Goal: Task Accomplishment & Management: Complete application form

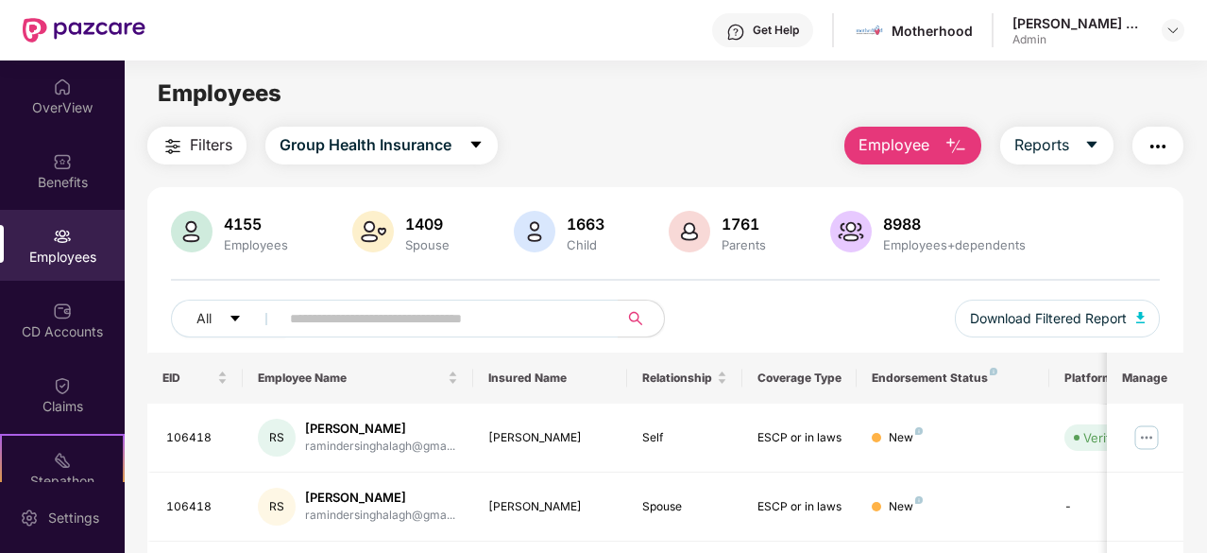
click at [944, 140] on button "Employee" at bounding box center [913, 146] width 137 height 38
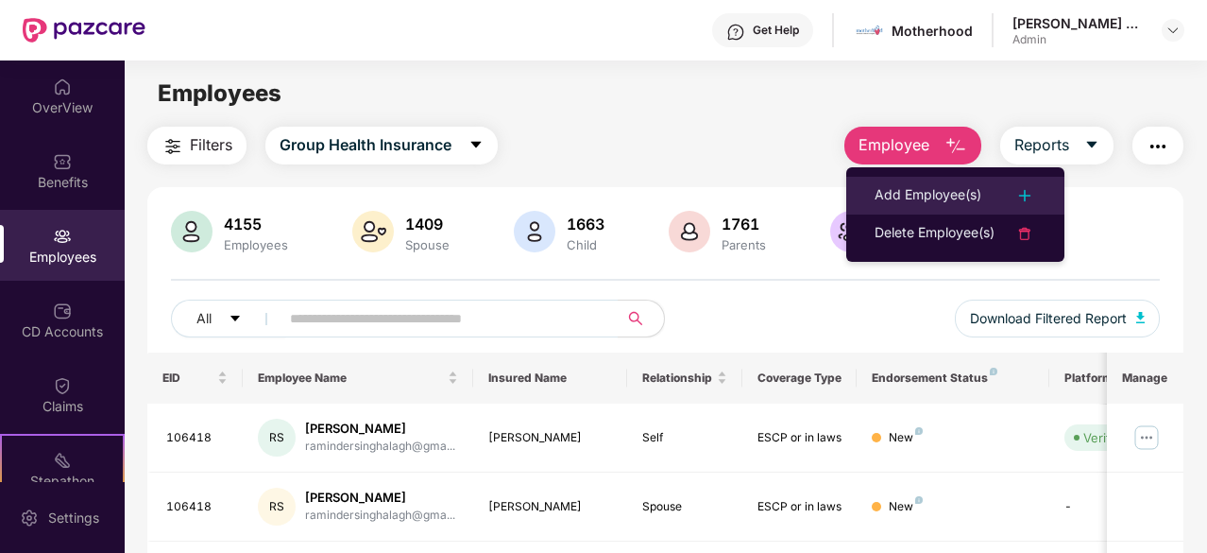
click at [966, 185] on div "Add Employee(s)" at bounding box center [928, 195] width 107 height 23
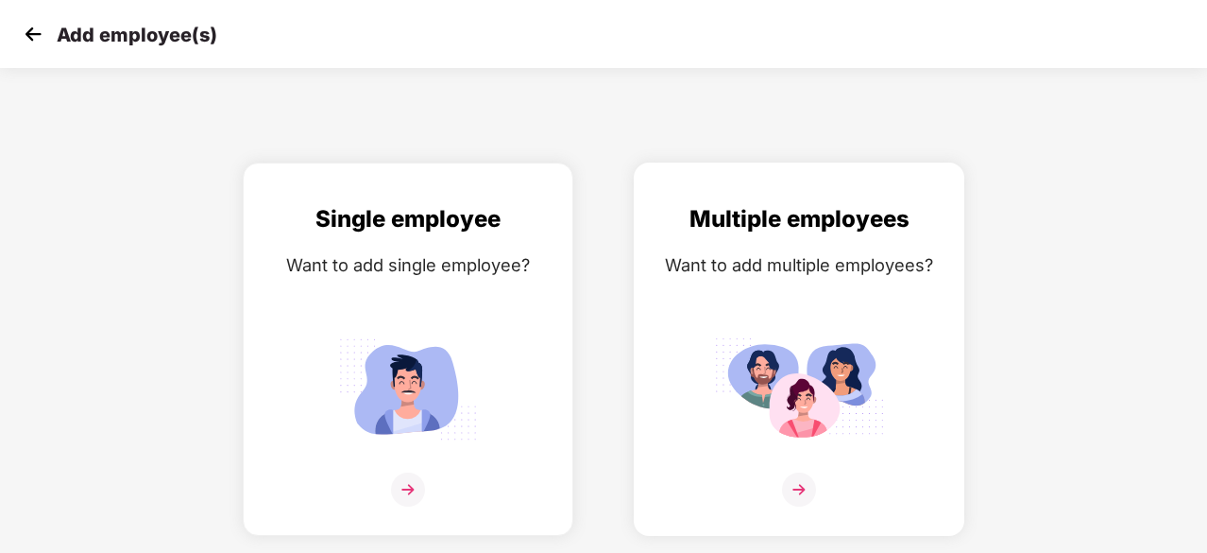
click at [740, 422] on img at bounding box center [799, 389] width 170 height 118
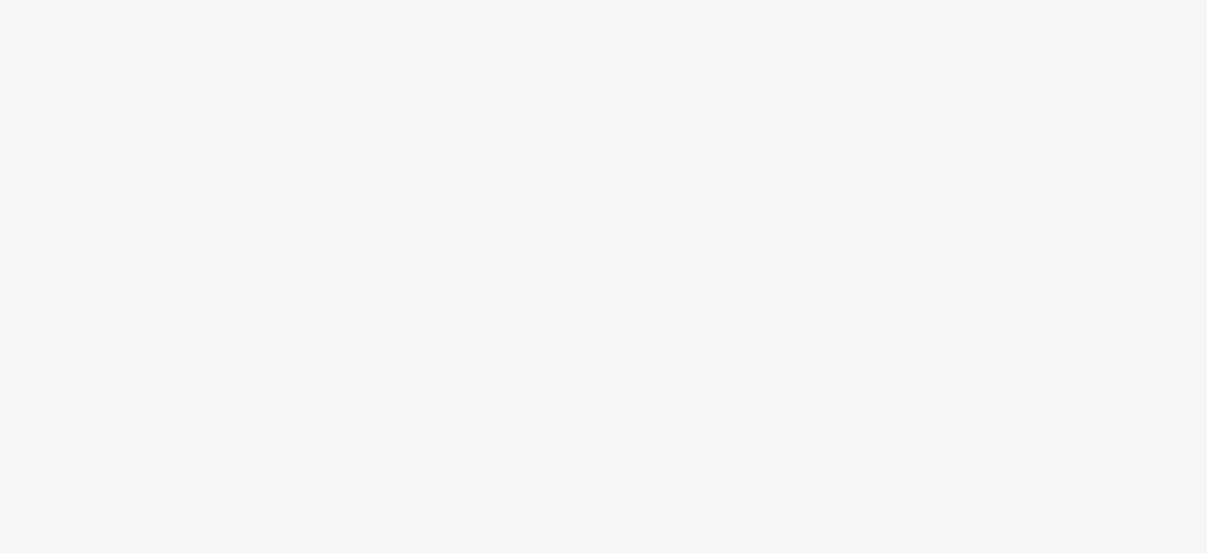
click at [1153, 391] on body at bounding box center [603, 276] width 1207 height 553
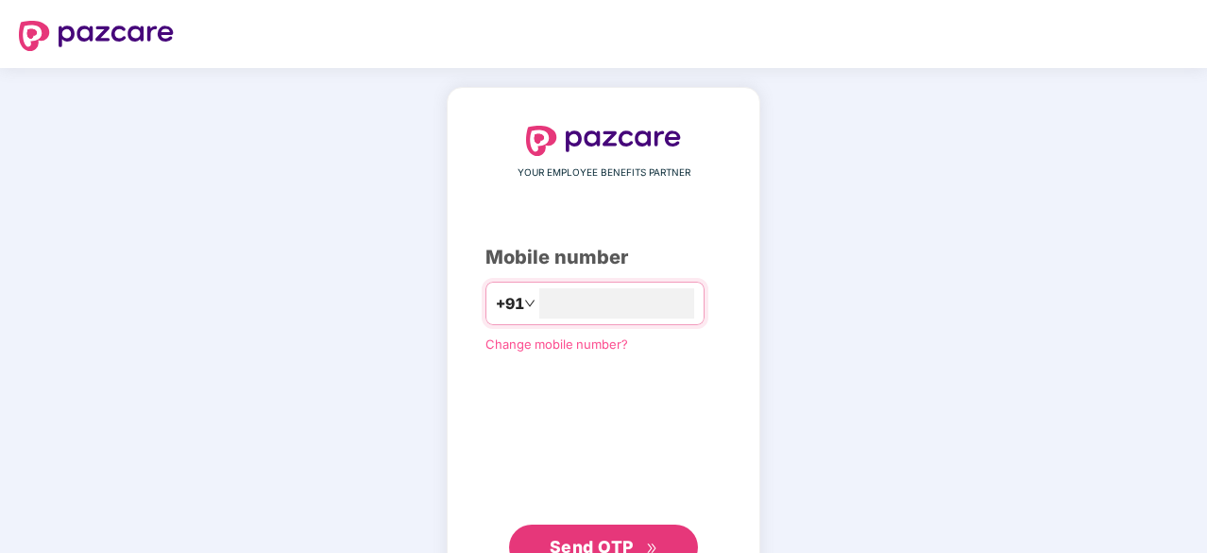
type input "**********"
click at [629, 543] on span "Send OTP" at bounding box center [592, 547] width 84 height 20
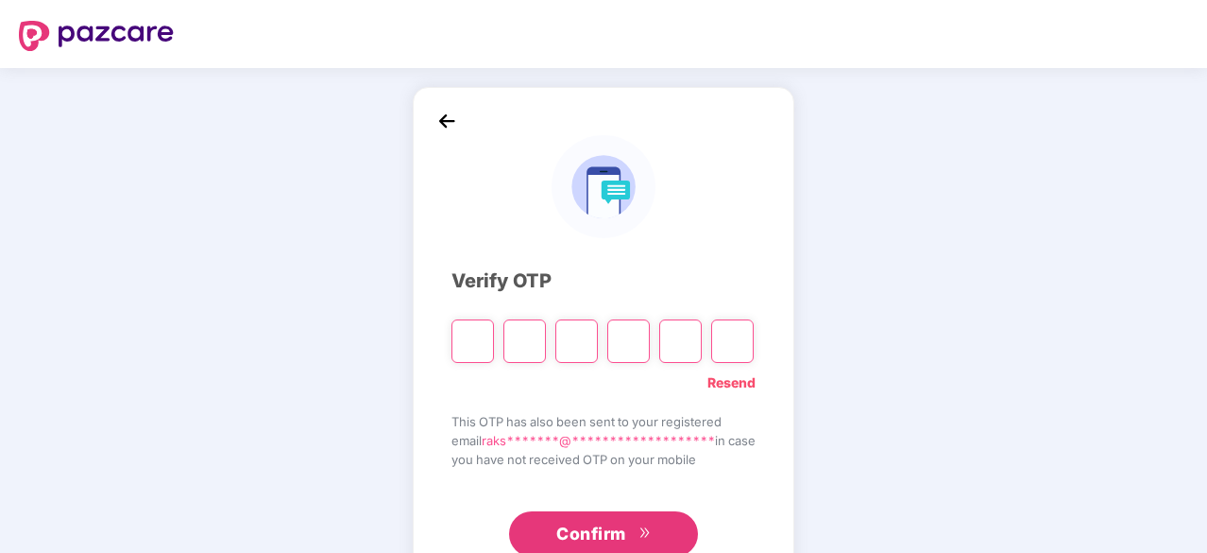
type input "*"
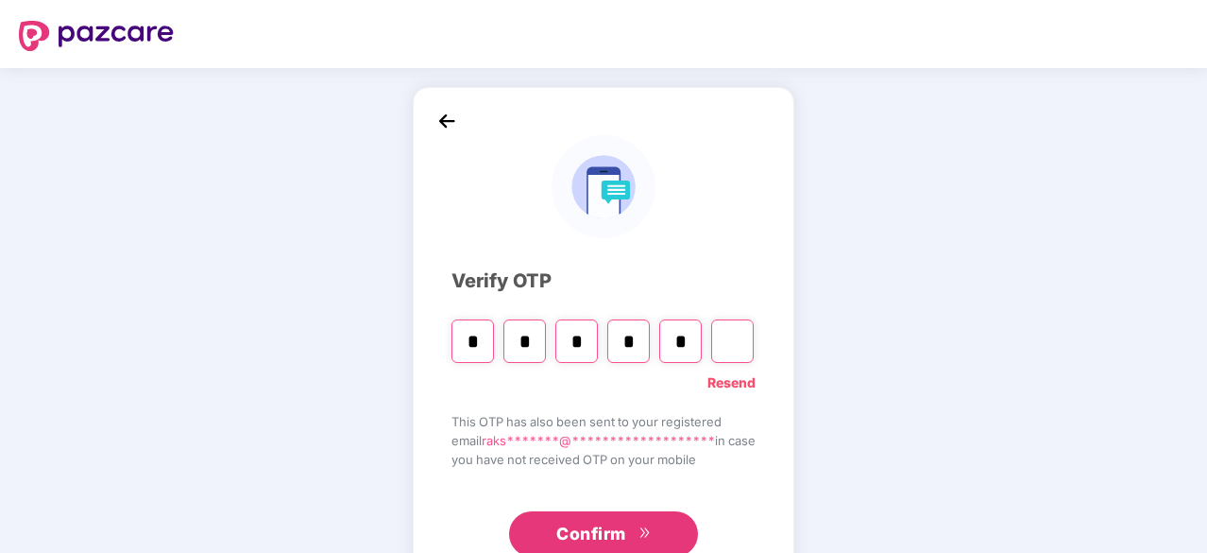
type input "*"
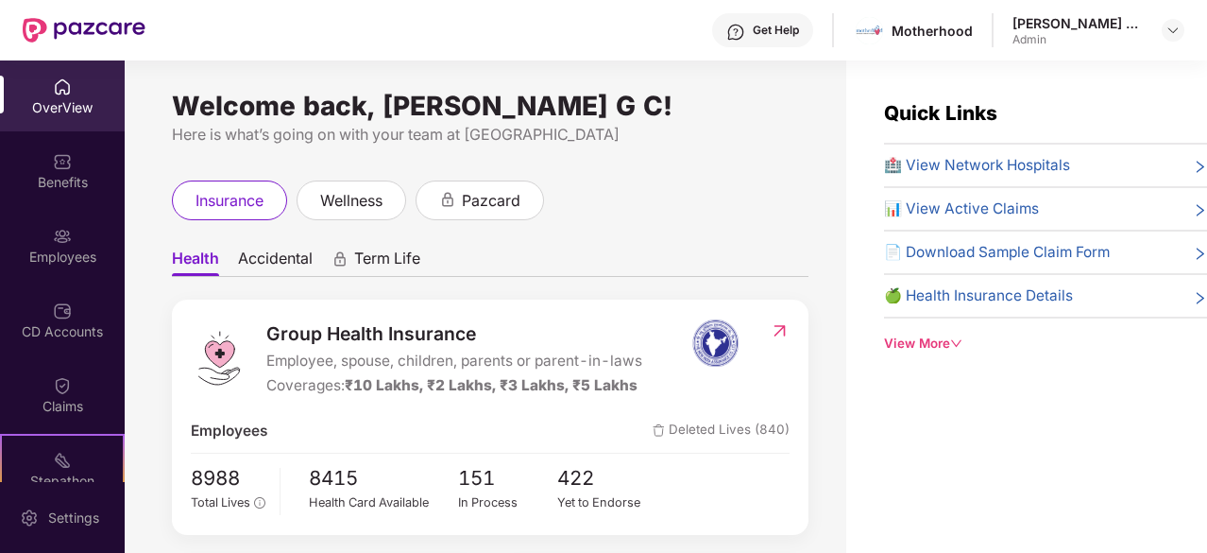
click at [748, 165] on div "Welcome back, Rakshitha G C! Here is what’s going on with your team at Pazcare …" at bounding box center [486, 317] width 722 height 515
click at [1173, 33] on img at bounding box center [1173, 30] width 15 height 15
click at [755, 196] on div "insurance wellness pazcard" at bounding box center [490, 200] width 637 height 40
click at [63, 235] on img at bounding box center [62, 236] width 19 height 19
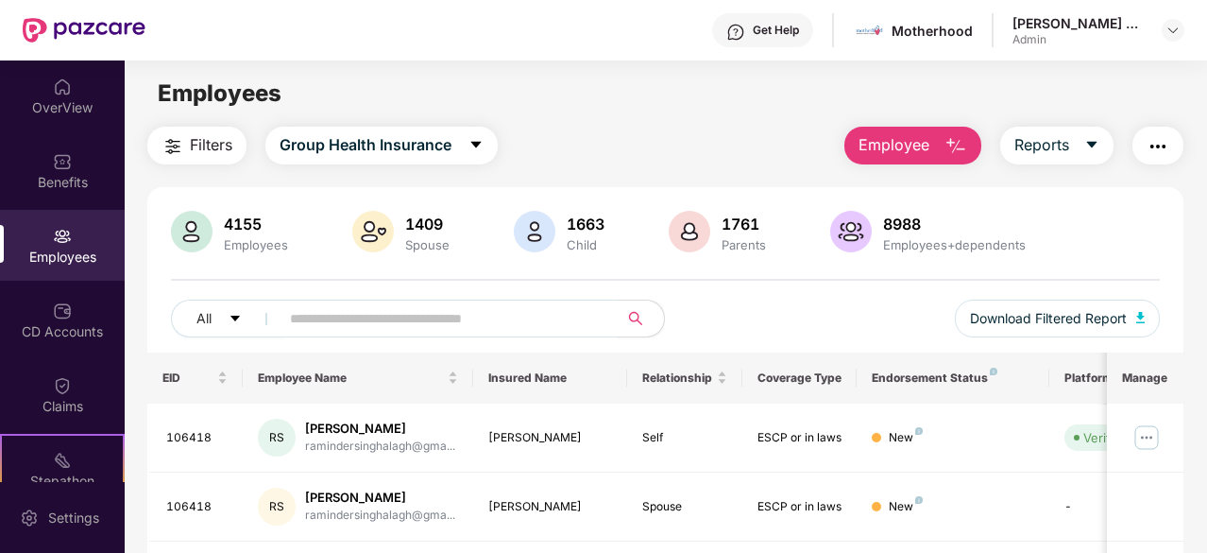
click at [922, 159] on button "Employee" at bounding box center [913, 146] width 137 height 38
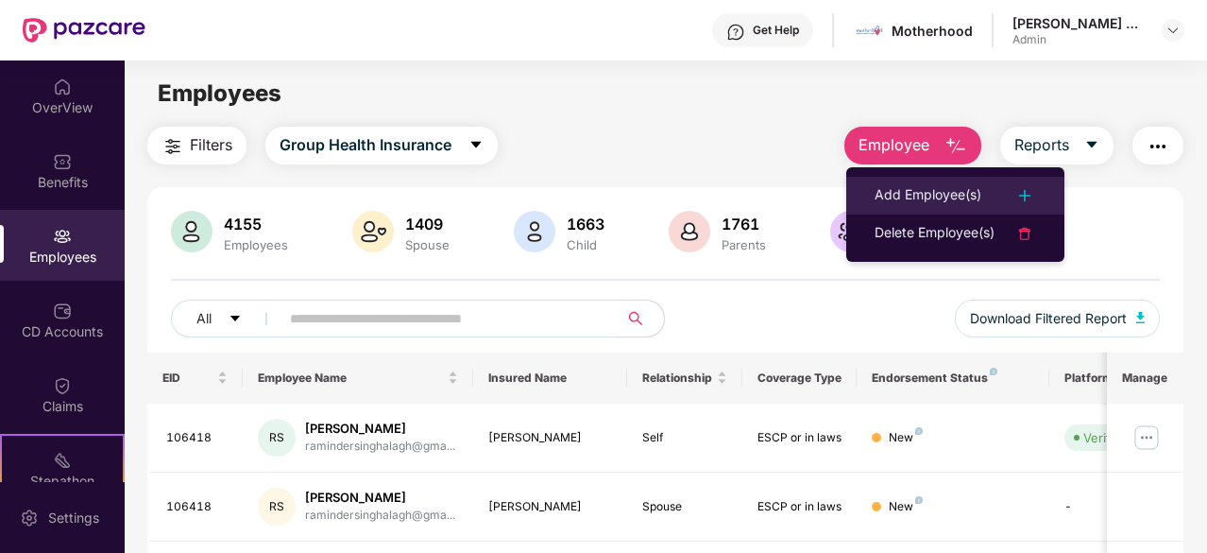
click at [937, 191] on div "Add Employee(s)" at bounding box center [928, 195] width 107 height 23
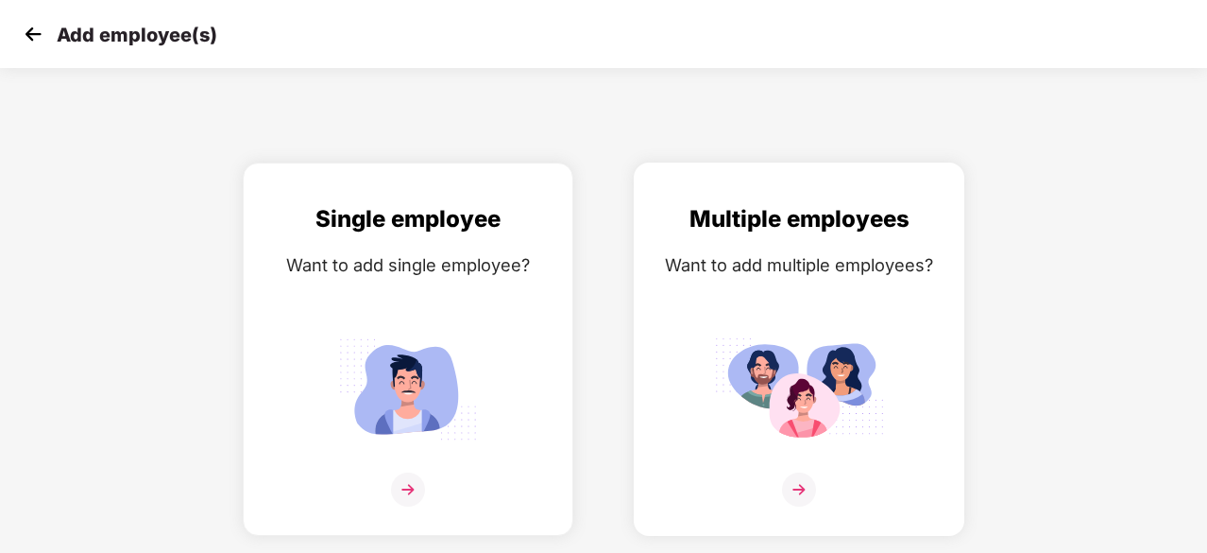
click at [777, 303] on div "Multiple employees Want to add multiple employees?" at bounding box center [799, 365] width 291 height 329
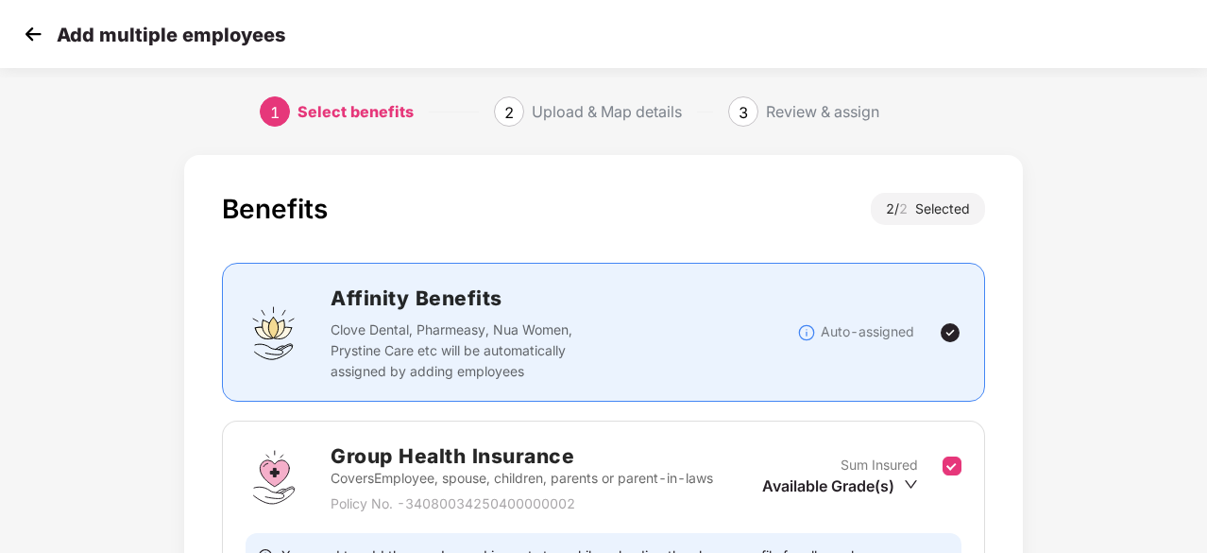
scroll to position [402, 0]
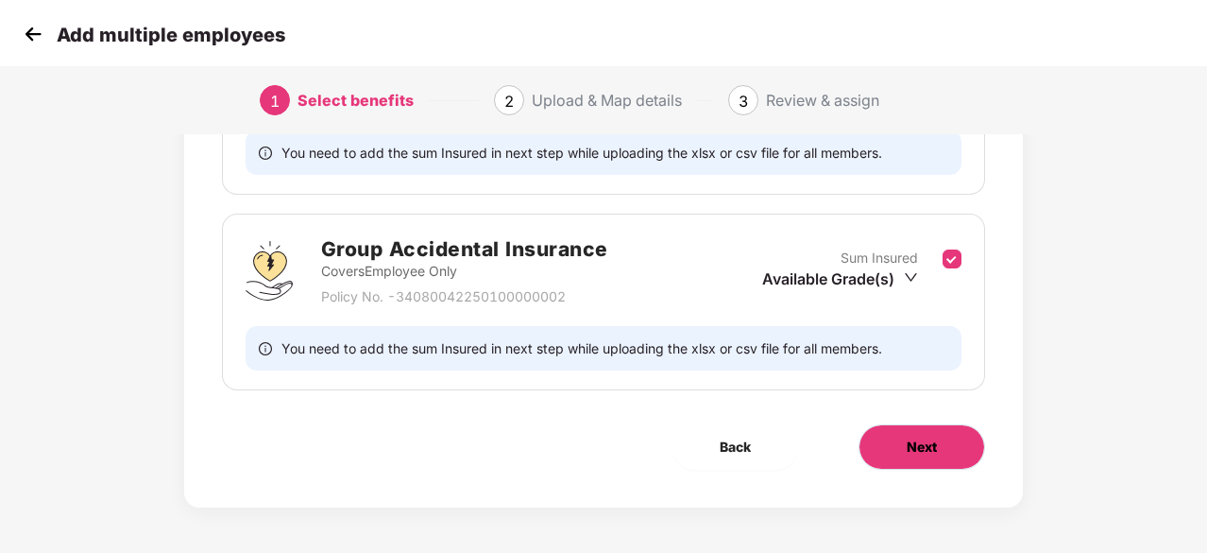
click at [894, 451] on button "Next" at bounding box center [922, 446] width 127 height 45
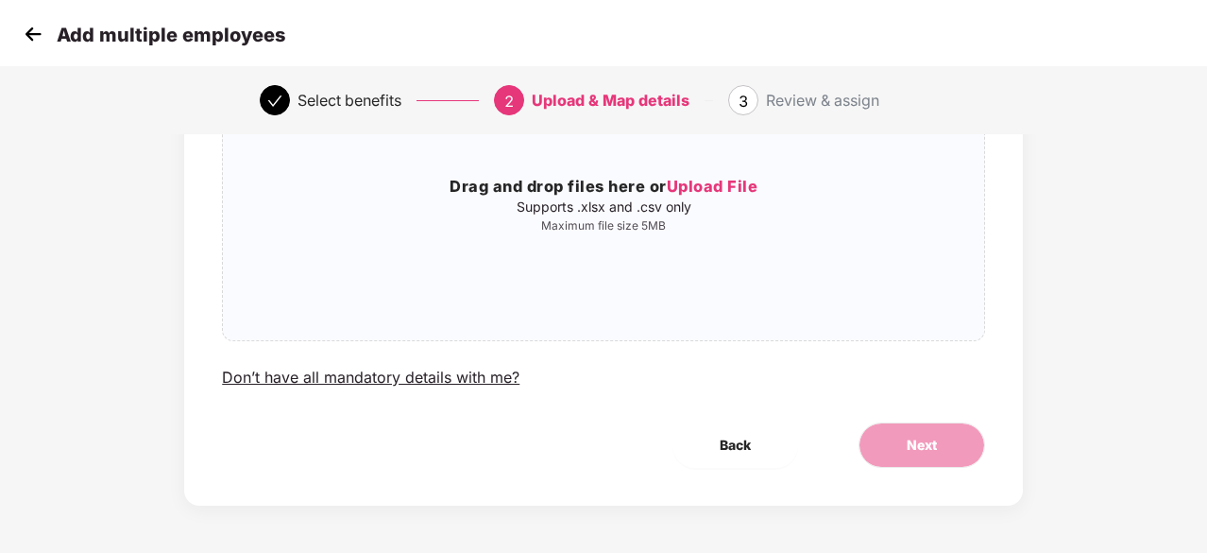
scroll to position [0, 0]
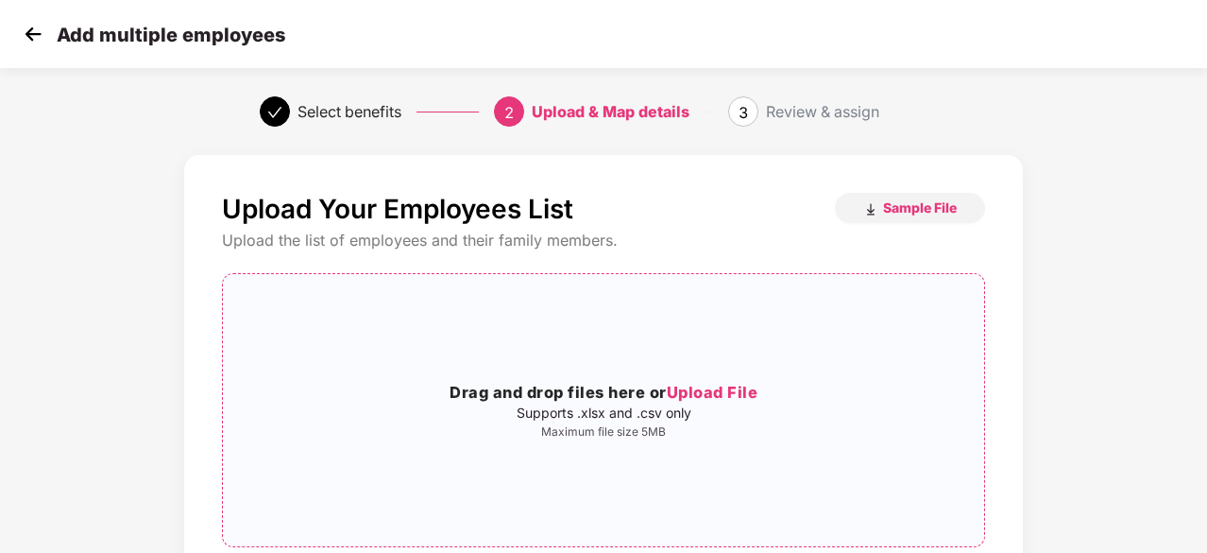
click at [734, 388] on span "Upload File" at bounding box center [713, 392] width 92 height 19
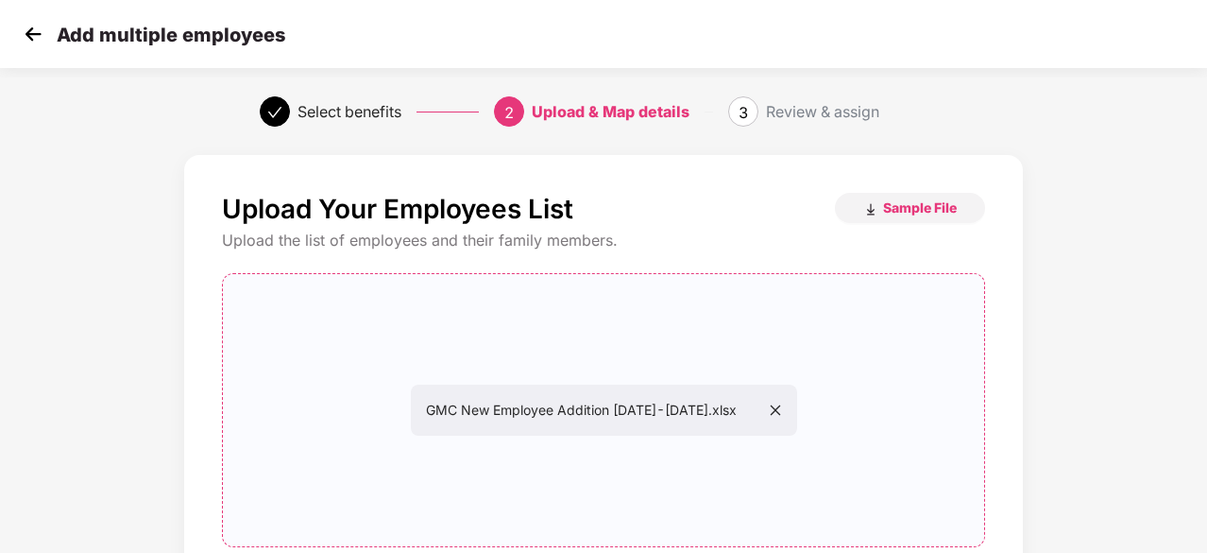
scroll to position [206, 0]
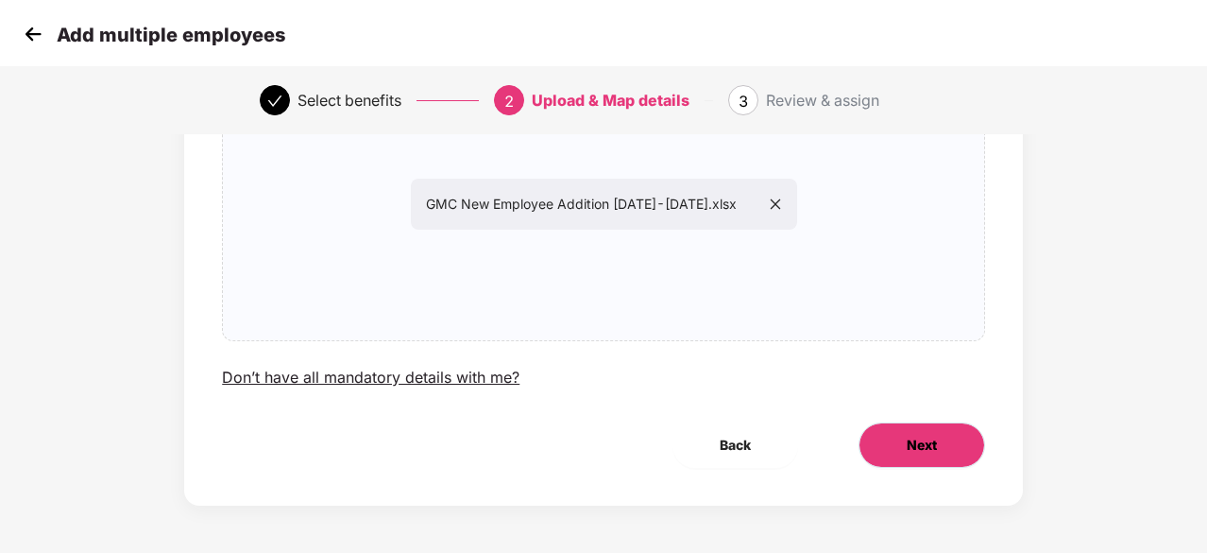
click at [915, 435] on span "Next" at bounding box center [922, 445] width 30 height 21
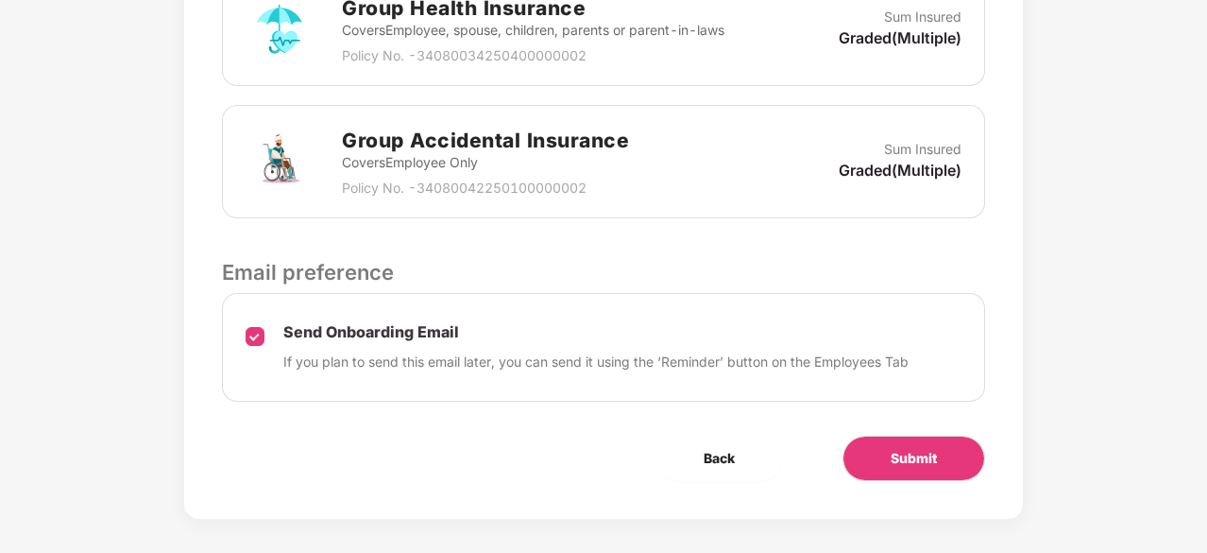
scroll to position [650, 0]
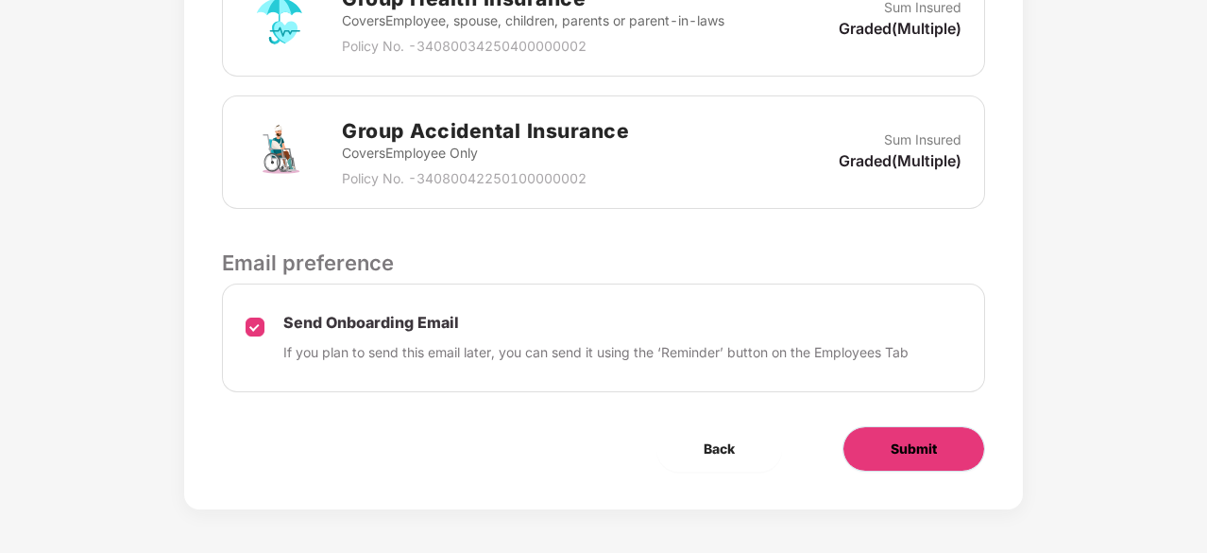
click at [943, 454] on button "Submit" at bounding box center [914, 448] width 143 height 45
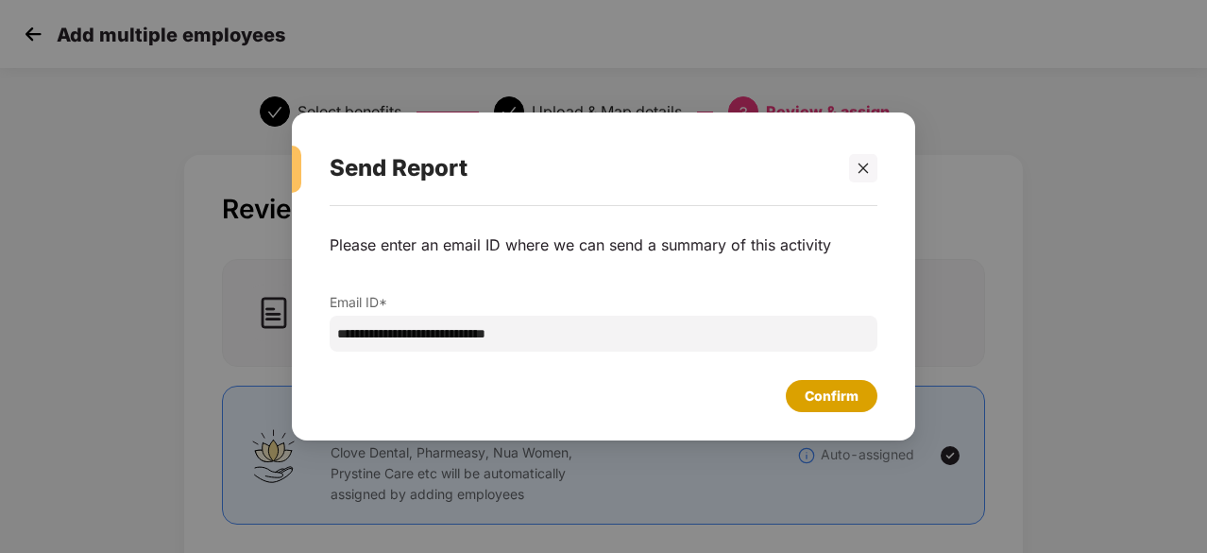
click at [825, 403] on div "Confirm" at bounding box center [832, 395] width 54 height 21
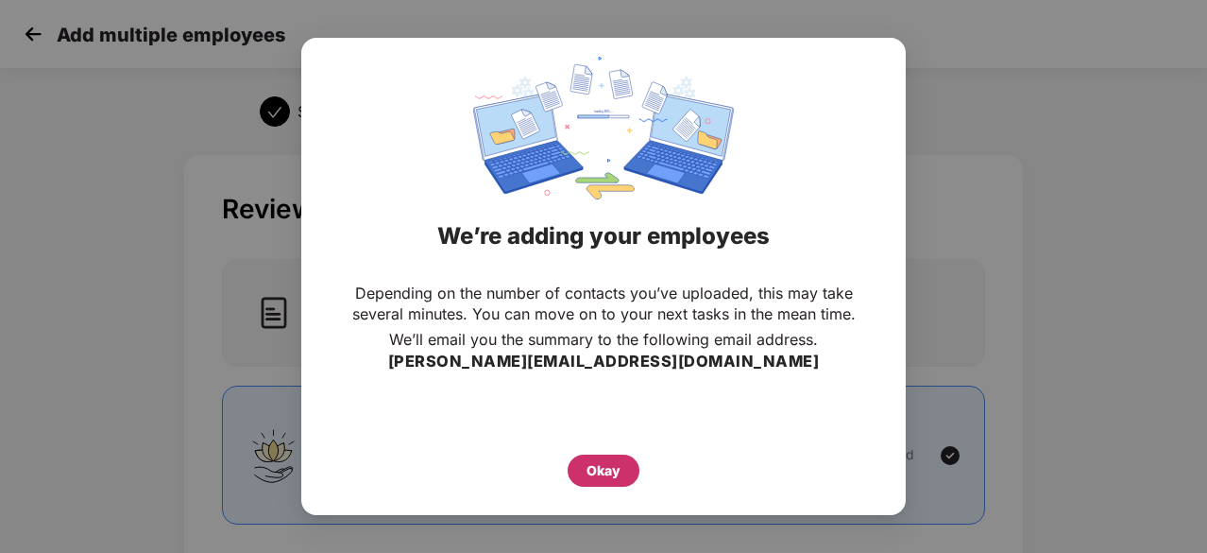
click at [622, 469] on div "Okay" at bounding box center [604, 470] width 72 height 32
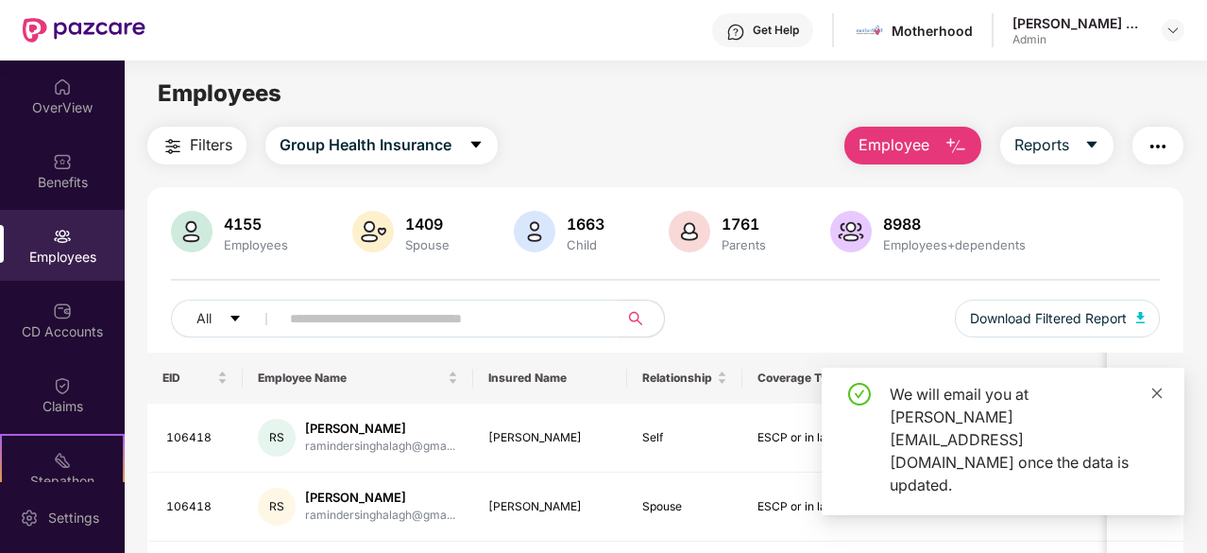
click at [1159, 400] on icon "close" at bounding box center [1157, 392] width 13 height 13
